Goal: Find specific page/section: Find specific page/section

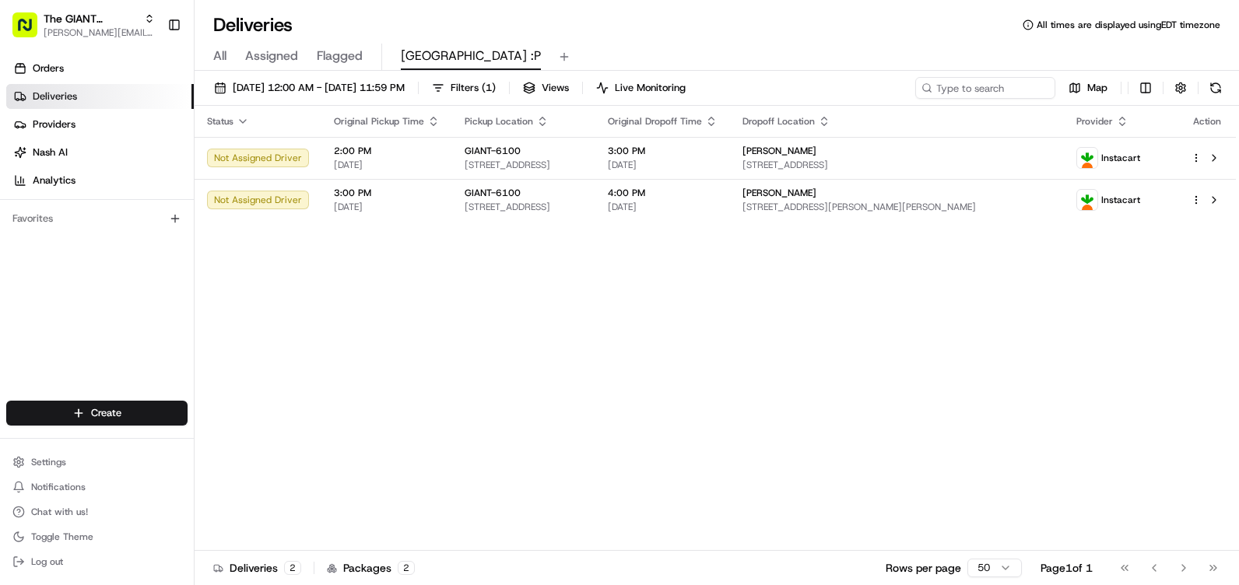
click at [1220, 86] on button at bounding box center [1216, 88] width 22 height 22
click at [1211, 84] on button at bounding box center [1216, 88] width 22 height 22
click at [1222, 87] on button at bounding box center [1216, 88] width 22 height 22
click at [1210, 81] on button at bounding box center [1216, 88] width 22 height 22
click at [1215, 90] on button at bounding box center [1216, 88] width 22 height 22
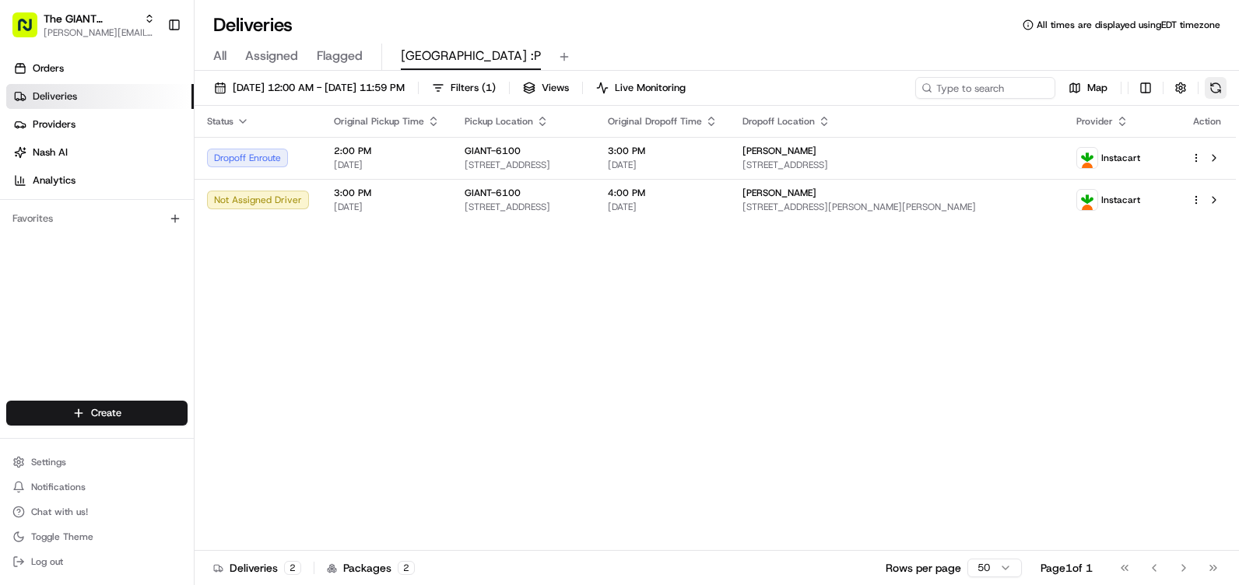
click at [1215, 90] on div "Map" at bounding box center [1070, 88] width 311 height 22
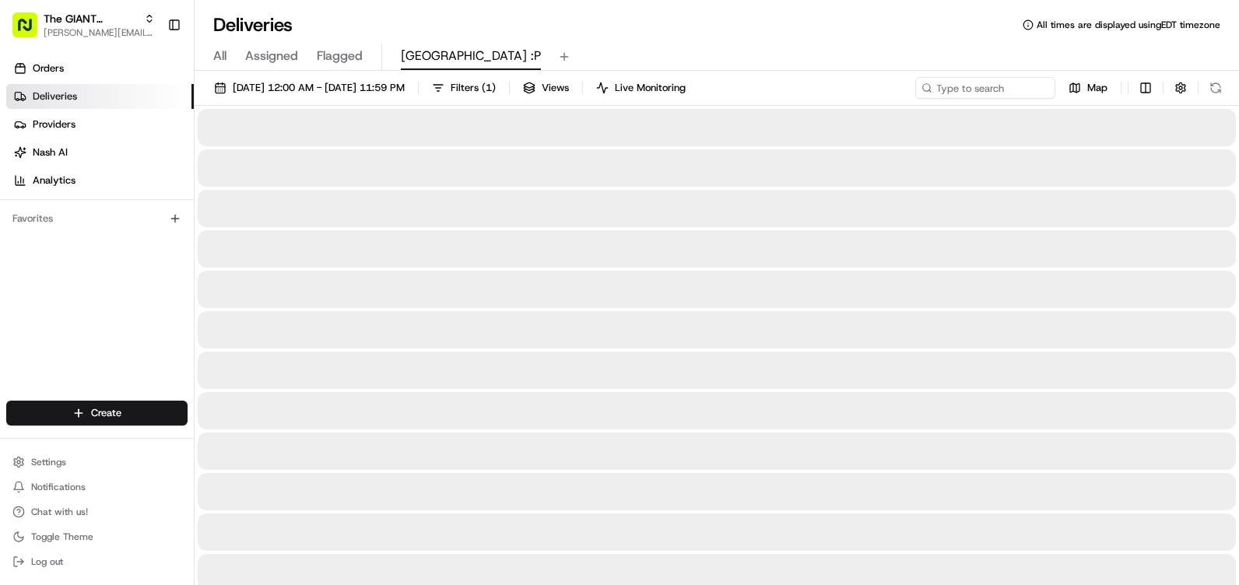
click at [1217, 90] on div "Map" at bounding box center [1070, 88] width 311 height 22
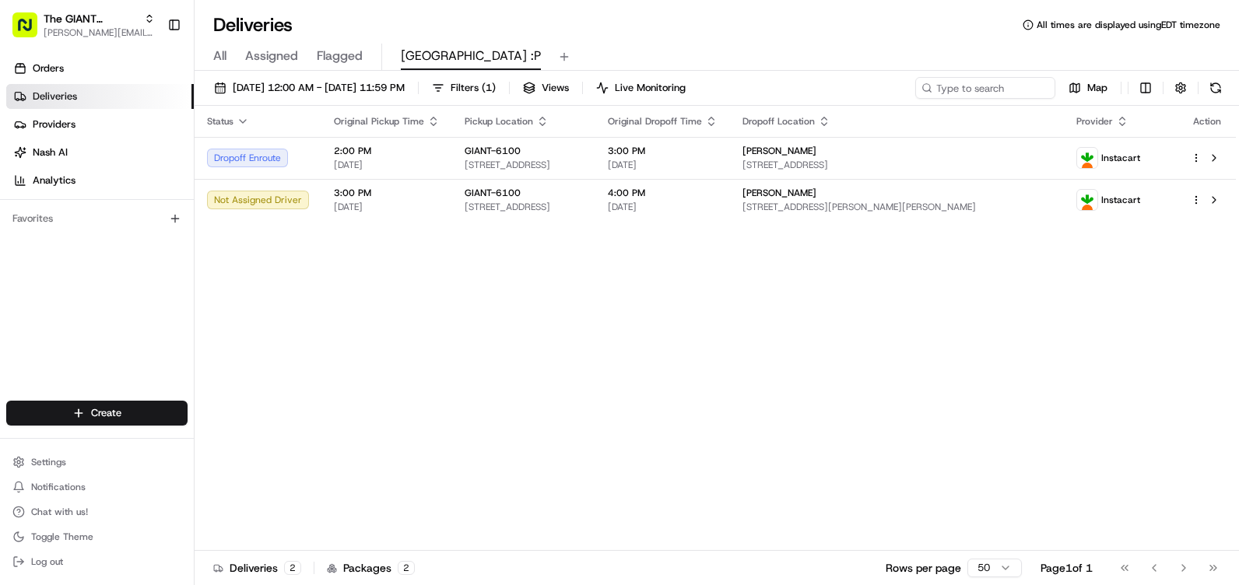
click at [971, 48] on div "All Assigned Flagged Newport :P" at bounding box center [717, 57] width 1045 height 27
click at [1219, 91] on button at bounding box center [1216, 88] width 22 height 22
click at [1220, 91] on div "Map" at bounding box center [1070, 88] width 311 height 22
click at [1223, 87] on button at bounding box center [1216, 88] width 22 height 22
